Goal: Find specific page/section

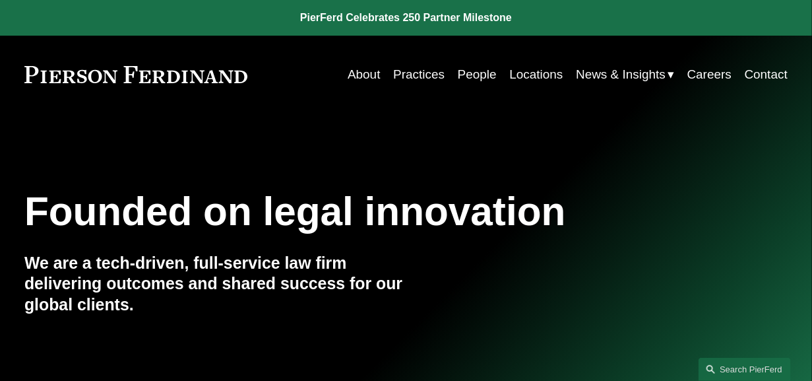
click at [416, 70] on link "Practices" at bounding box center [418, 74] width 51 height 25
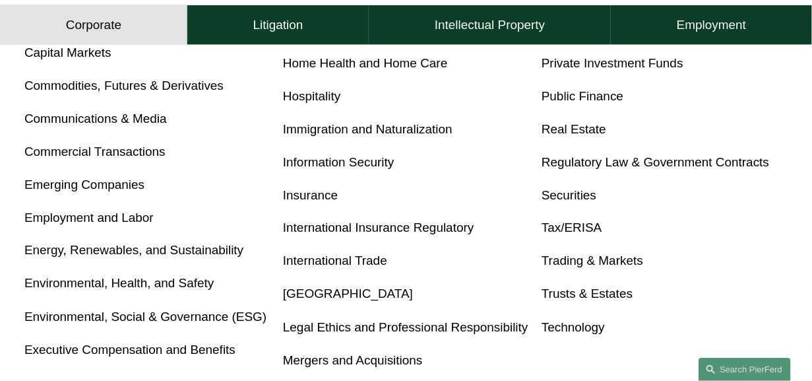
scroll to position [164, 0]
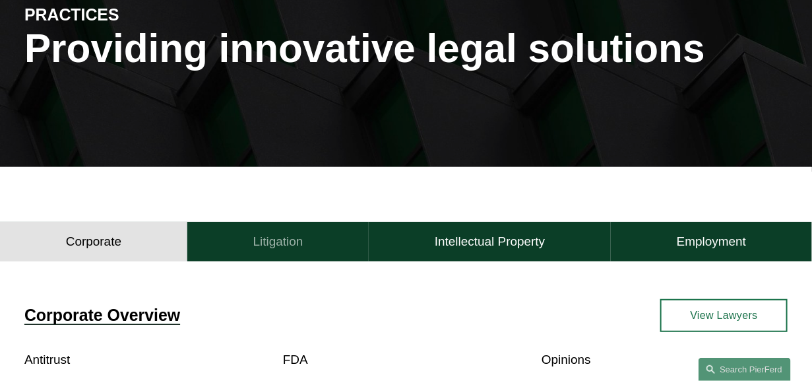
click at [299, 244] on h4 "Litigation" at bounding box center [278, 242] width 50 height 16
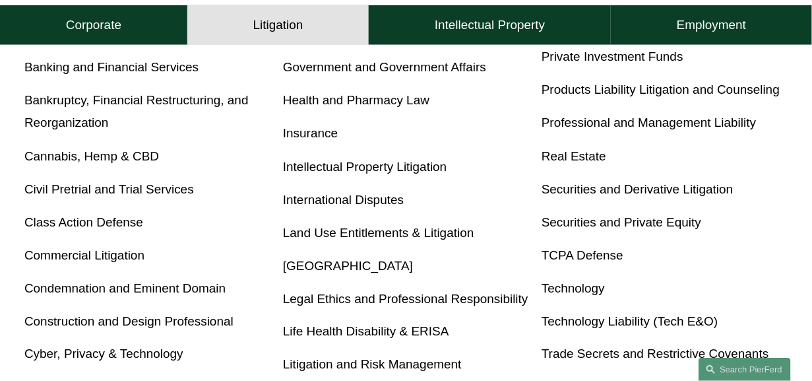
scroll to position [577, 0]
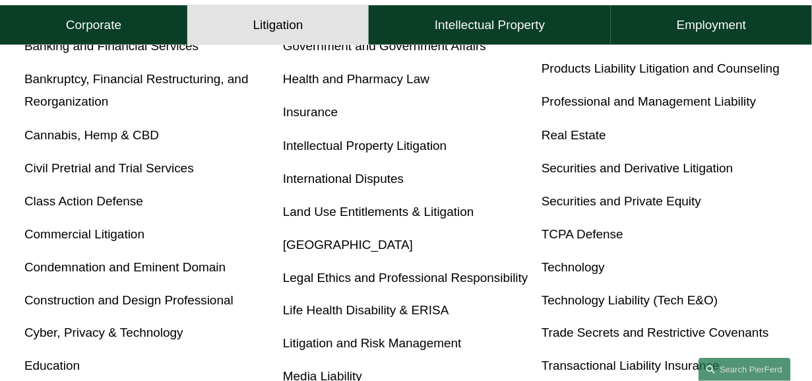
click at [150, 304] on link "Construction and Design Professional" at bounding box center [128, 300] width 209 height 14
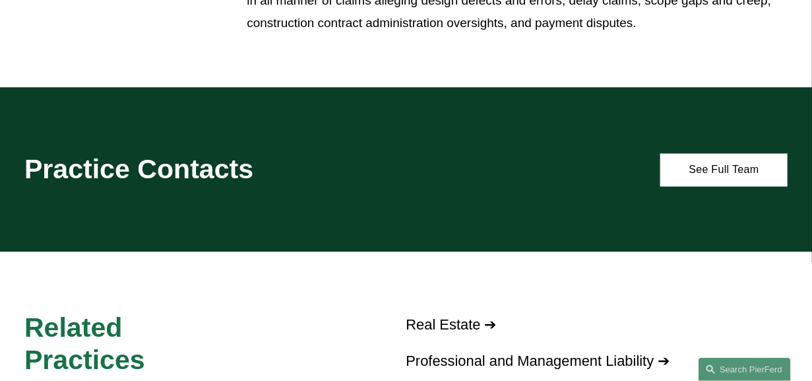
scroll to position [741, 0]
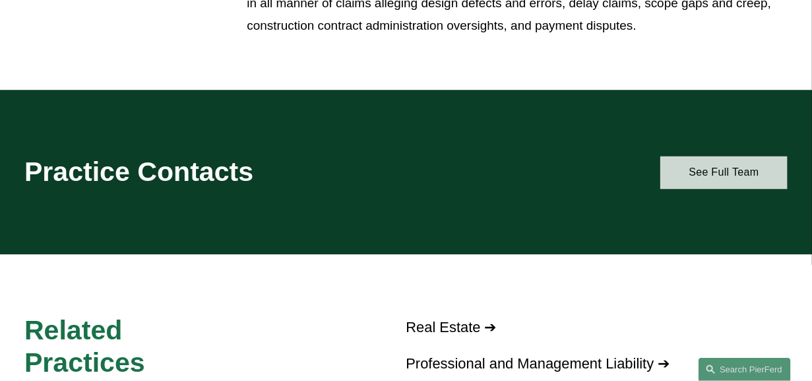
click at [729, 185] on link "See Full Team" at bounding box center [723, 172] width 127 height 33
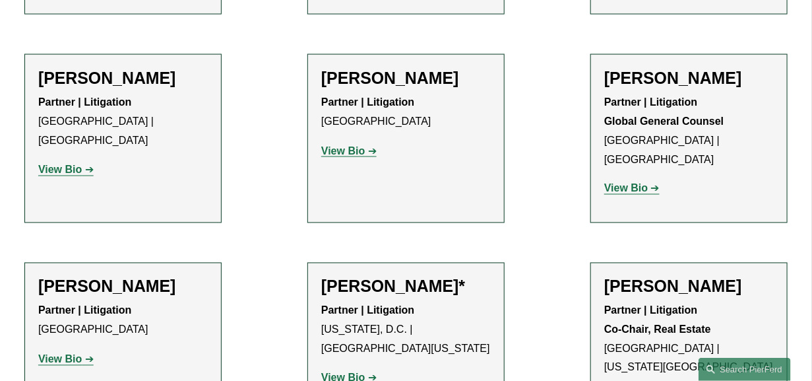
scroll to position [494, 0]
